Goal: Task Accomplishment & Management: Complete application form

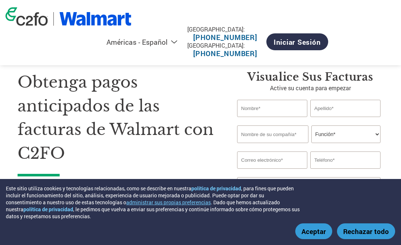
select select "es-MX"
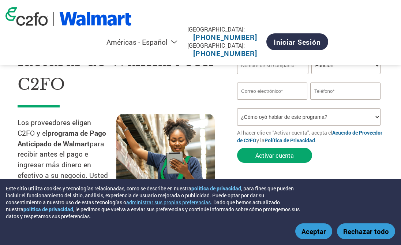
scroll to position [68, 0]
click at [323, 230] on button "Aceptar" at bounding box center [314, 231] width 37 height 16
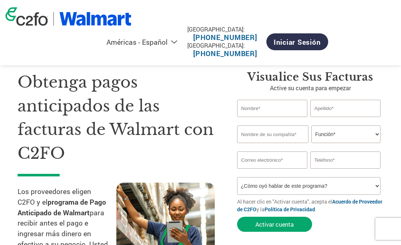
scroll to position [0, 0]
type input "[PERSON_NAME]"
type input "BARBA"
type input "PANBLE SA DE CV"
click at [354, 130] on select "Función* Director financiero Interventor Gestor de créditos Director de finanza…" at bounding box center [346, 134] width 69 height 18
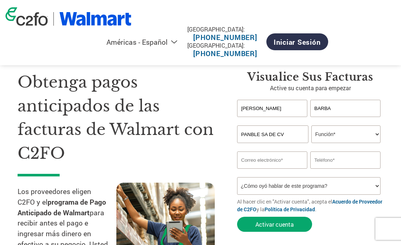
select select "OWNER_FOUNDER"
type input "[EMAIL_ADDRESS][DOMAIN_NAME]"
type input "3312850778"
select select "Email"
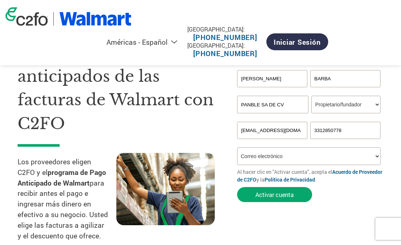
scroll to position [32, 0]
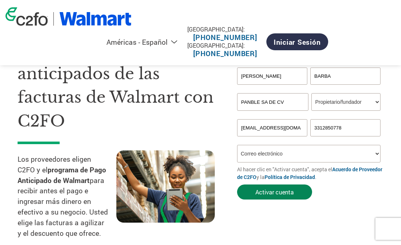
click at [282, 193] on button "Activar cuenta" at bounding box center [274, 191] width 75 height 15
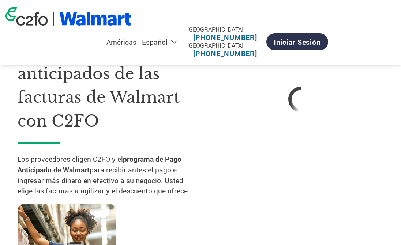
select select "es-MX"
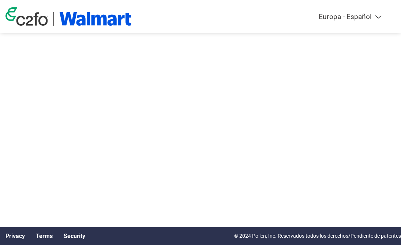
select select "es-ES"
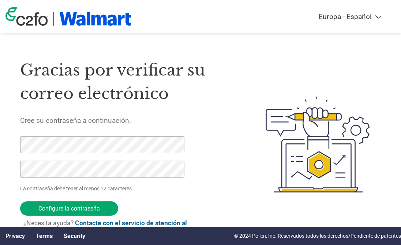
click at [194, 110] on div "Gracias por verificar su correo electrónico Cree su contraseña a continuación. …" at bounding box center [128, 144] width 217 height 193
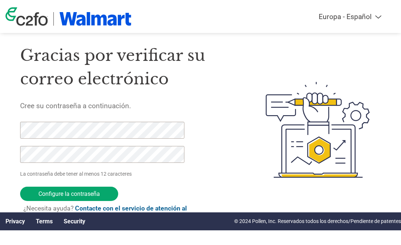
scroll to position [14, 0]
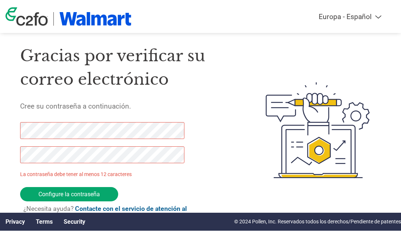
click at [0, 128] on html "Americas - English Américas - Español Américas - Português Amériques - Français…" at bounding box center [200, 115] width 401 height 259
click at [0, 133] on html "Americas - English Américas - Español Américas - Português Amériques - Français…" at bounding box center [200, 115] width 401 height 259
click at [0, 114] on html "Americas - English Américas - Español Américas - Português Amériques - Français…" at bounding box center [200, 115] width 401 height 259
click at [131, 176] on p "La contraseña debe tener al menos 12 caracteres" at bounding box center [102, 174] width 165 height 8
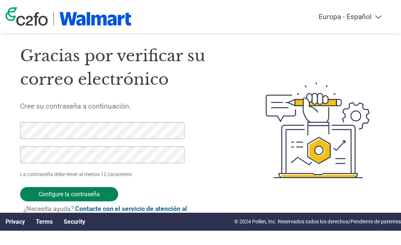
click at [75, 191] on input "Configure la contraseña" at bounding box center [69, 194] width 98 height 14
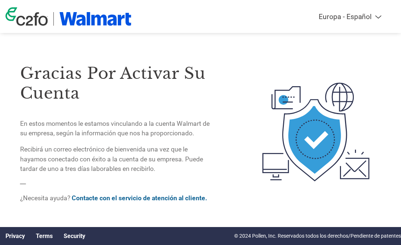
scroll to position [0, 0]
